Goal: Information Seeking & Learning: Learn about a topic

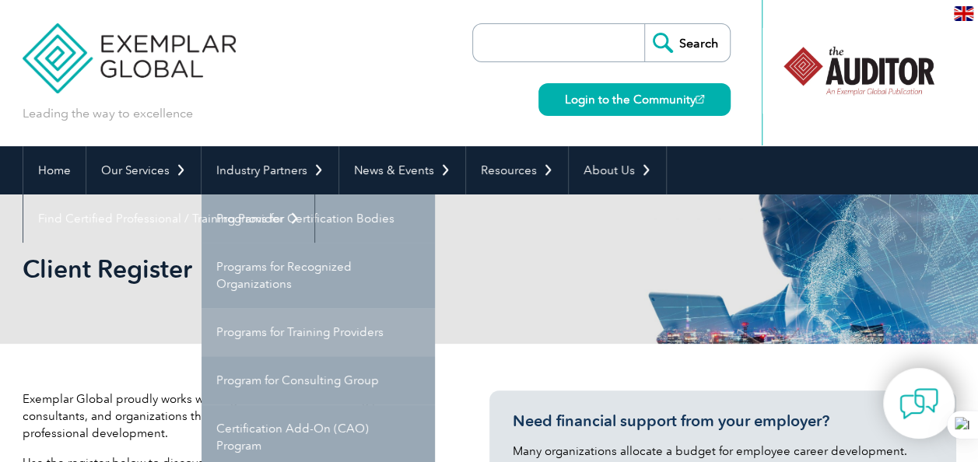
click at [308, 332] on link "Programs for Training Providers" at bounding box center [318, 332] width 233 height 48
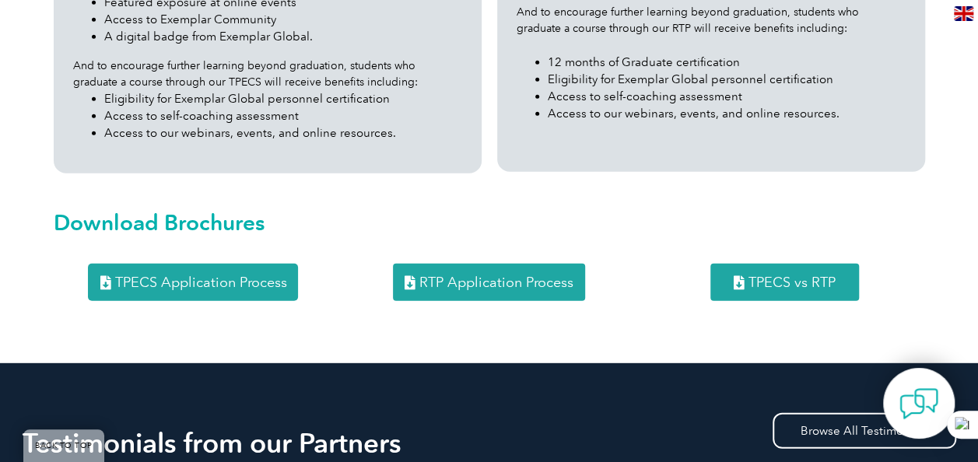
scroll to position [2042, 0]
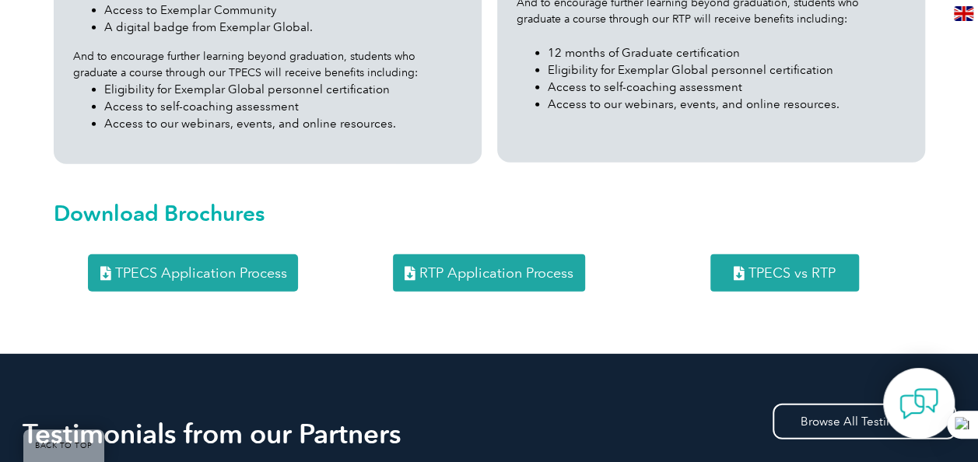
click at [269, 254] on link "TPECS Application Process" at bounding box center [193, 272] width 210 height 37
click at [810, 266] on span "TPECS vs RTP" at bounding box center [792, 273] width 87 height 14
